Goal: Information Seeking & Learning: Learn about a topic

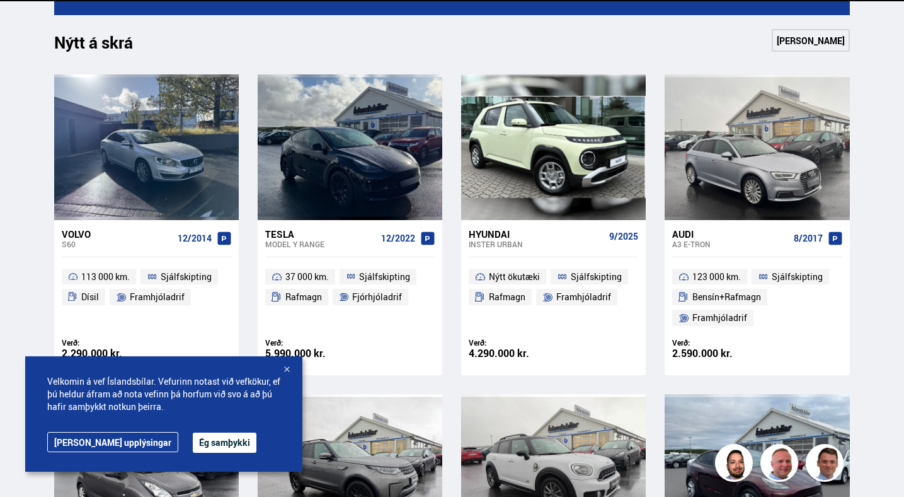
scroll to position [549, 0]
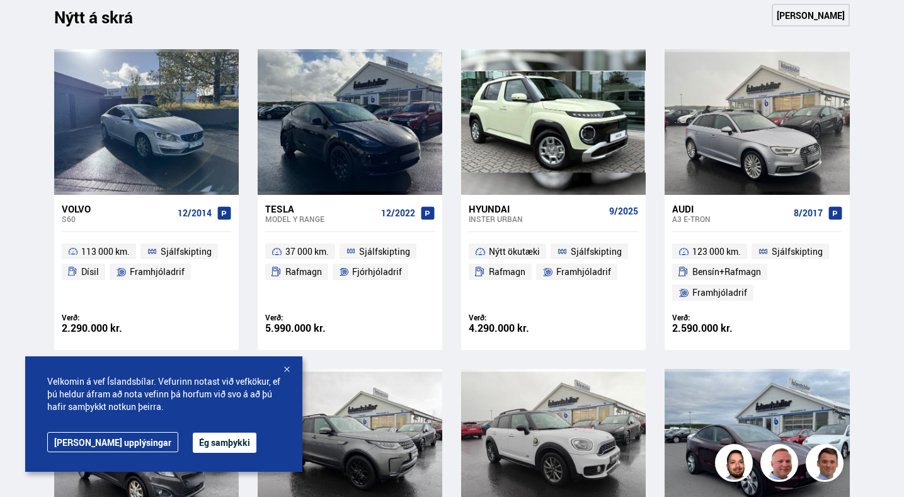
click at [289, 371] on div at bounding box center [286, 370] width 13 height 13
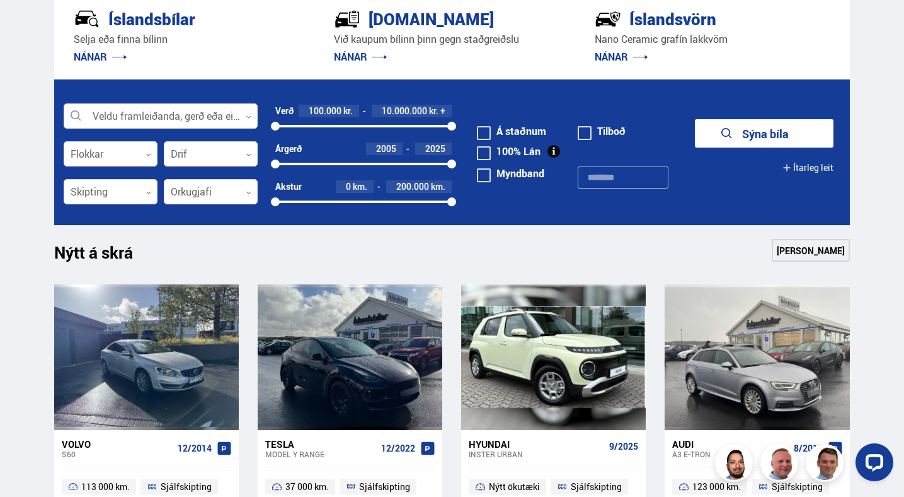
scroll to position [0, 0]
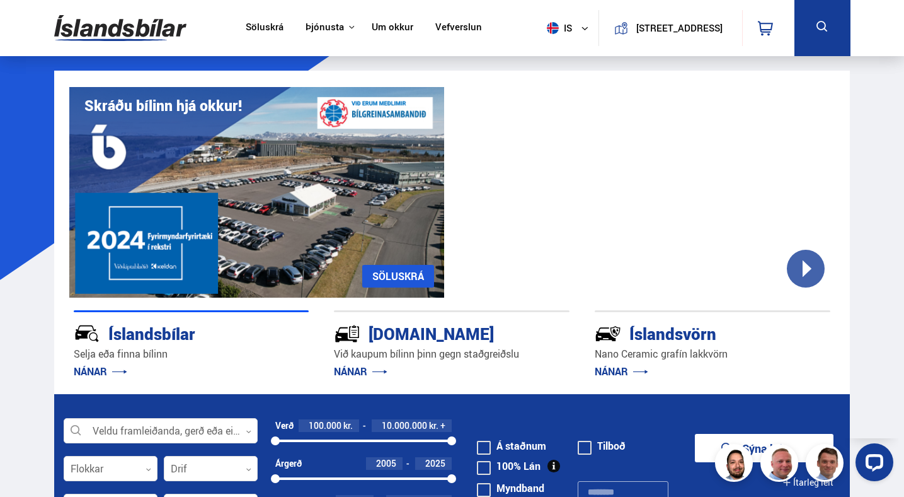
click at [816, 38] on button at bounding box center [823, 28] width 56 height 56
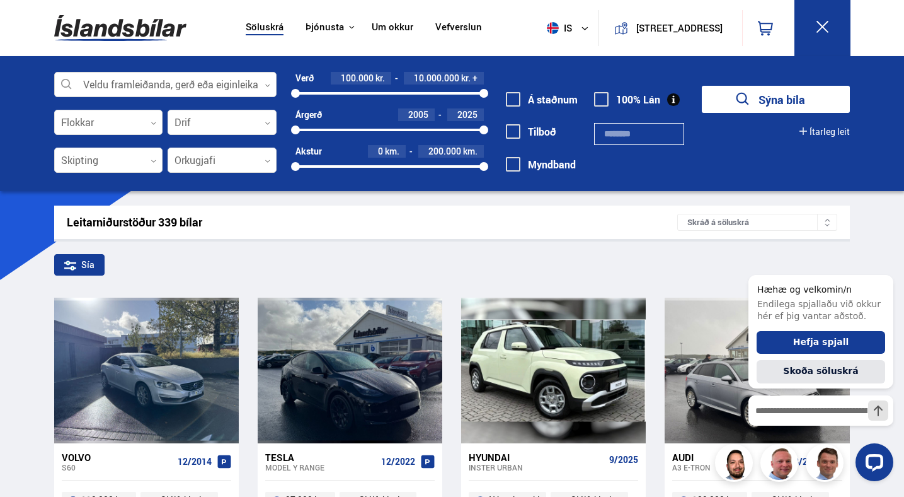
click at [172, 79] on div at bounding box center [165, 84] width 223 height 25
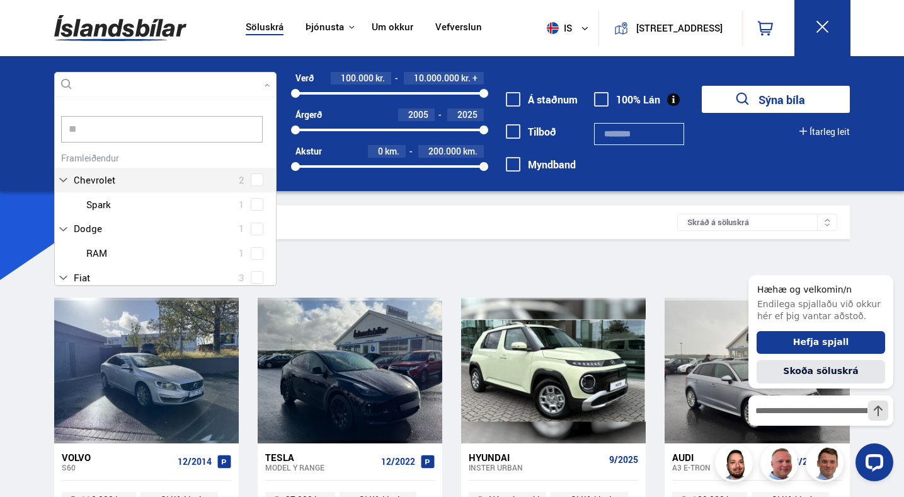
type input "*"
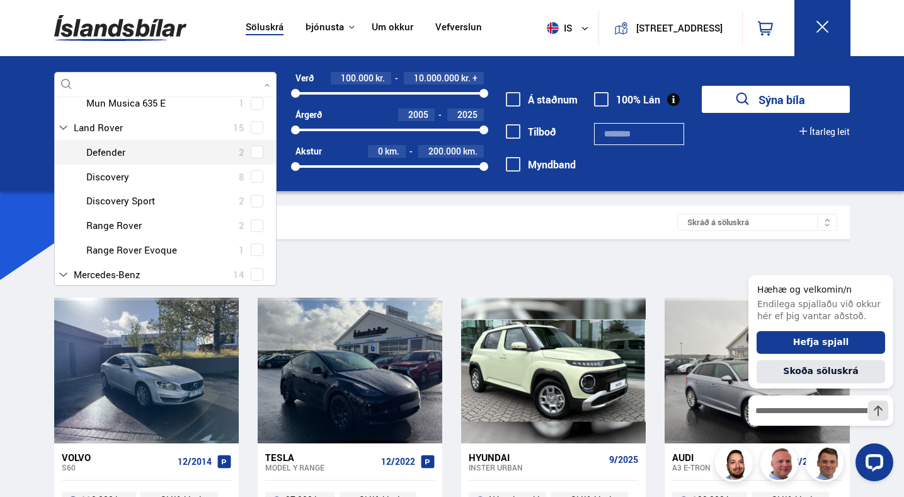
scroll to position [151, 0]
click at [130, 250] on div at bounding box center [178, 249] width 190 height 18
click at [255, 251] on span at bounding box center [257, 248] width 5 height 5
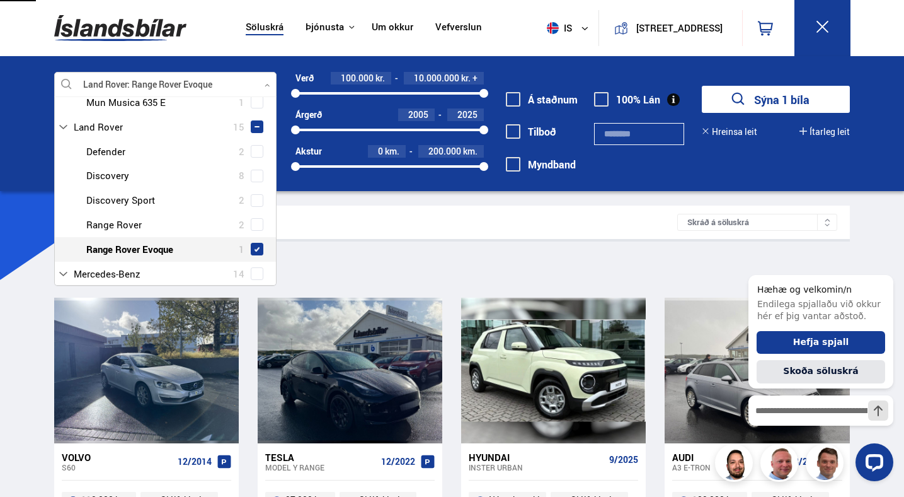
type input "**"
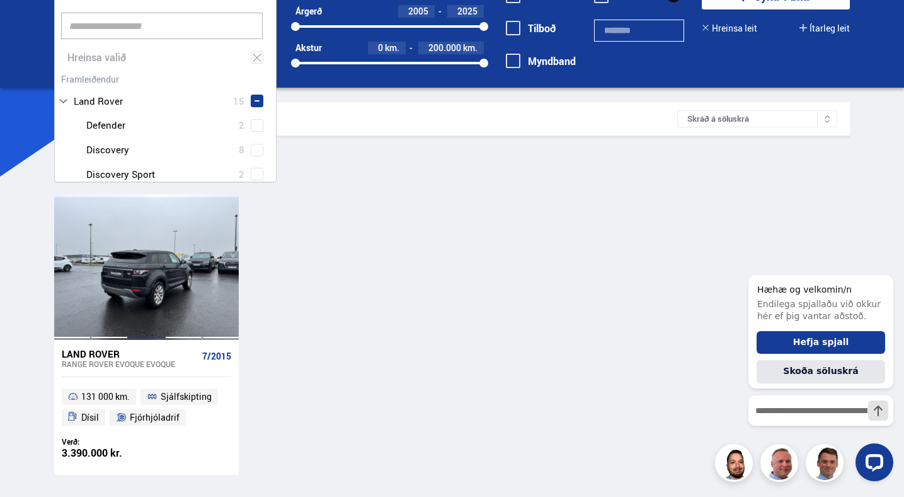
scroll to position [109, 0]
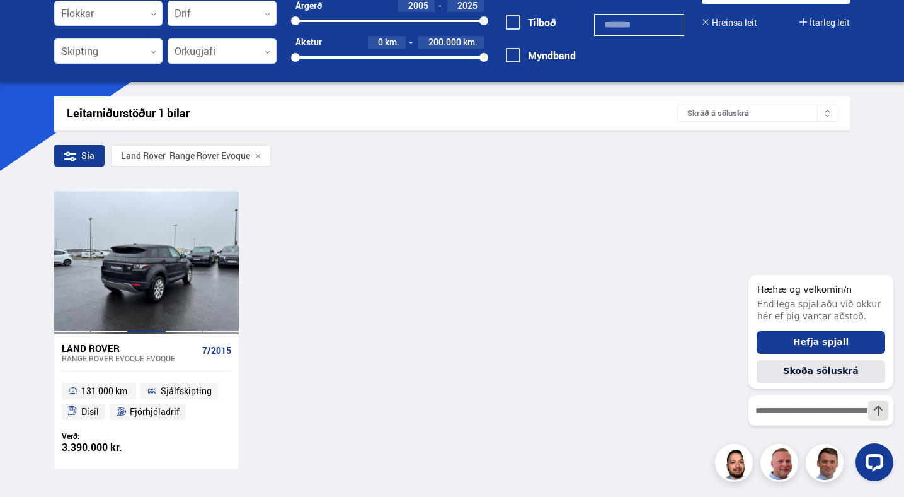
click at [132, 281] on div at bounding box center [146, 260] width 37 height 145
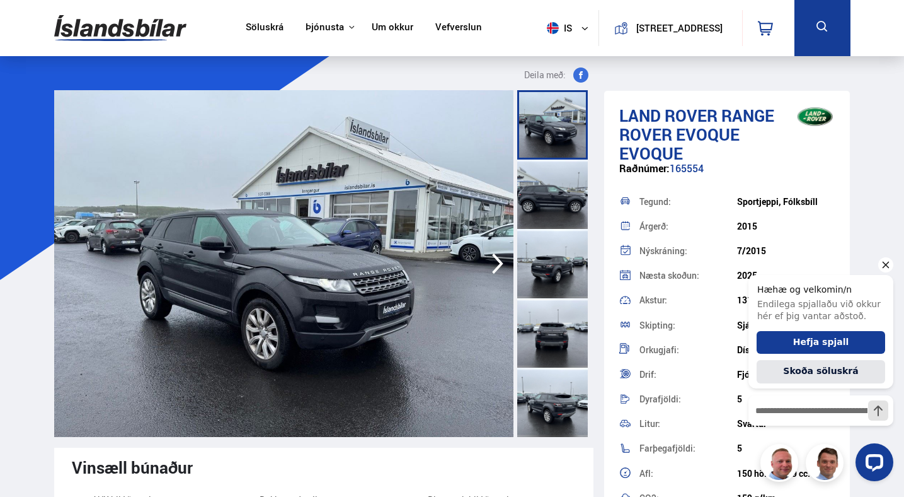
click at [887, 264] on icon "Hide greeting" at bounding box center [885, 264] width 15 height 15
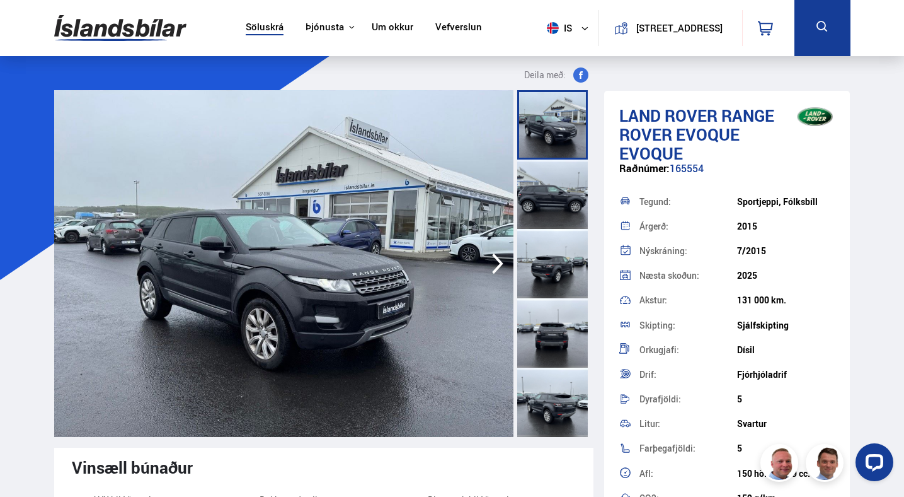
scroll to position [244, 0]
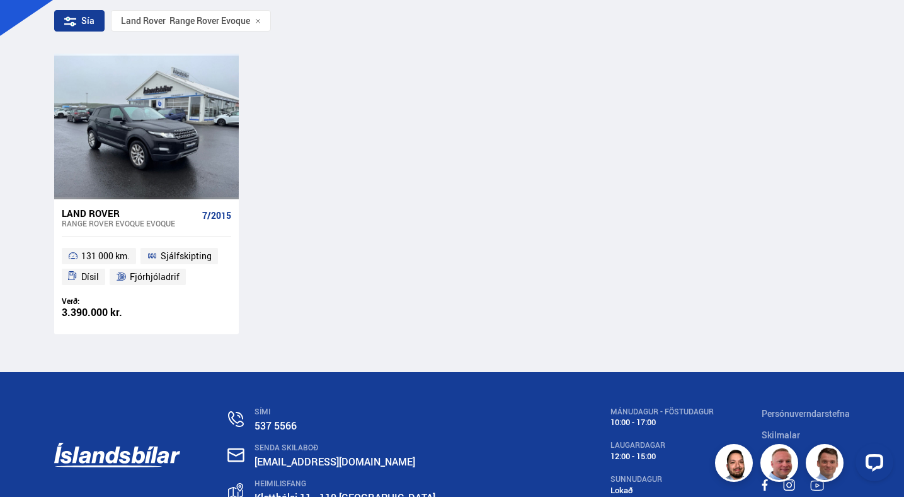
scroll to position [260, 0]
